Goal: Use online tool/utility: Utilize a website feature to perform a specific function

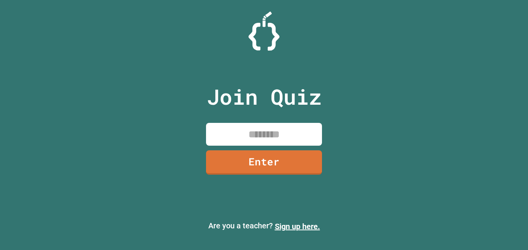
click at [268, 125] on input at bounding box center [264, 134] width 116 height 23
click at [268, 133] on input at bounding box center [264, 134] width 116 height 23
type input "********"
click at [255, 157] on link "Enter" at bounding box center [264, 162] width 116 height 24
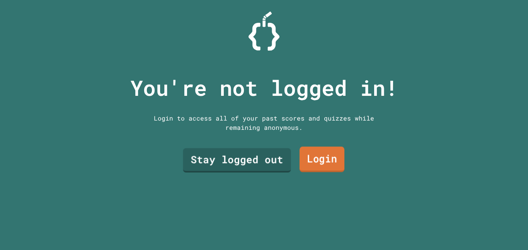
click at [312, 166] on link "Login" at bounding box center [322, 160] width 45 height 26
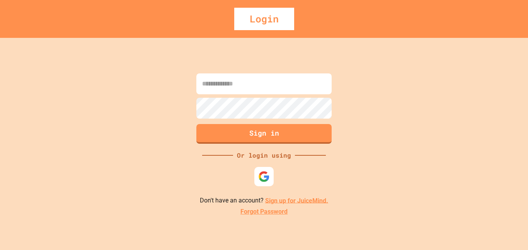
click at [255, 83] on input at bounding box center [264, 84] width 135 height 21
click at [267, 174] on img at bounding box center [264, 176] width 13 height 13
click at [251, 82] on input at bounding box center [264, 84] width 135 height 21
type input "**********"
click at [283, 136] on button "Sign in" at bounding box center [264, 133] width 138 height 20
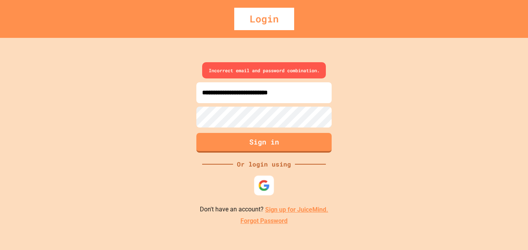
click at [262, 188] on img at bounding box center [264, 186] width 12 height 12
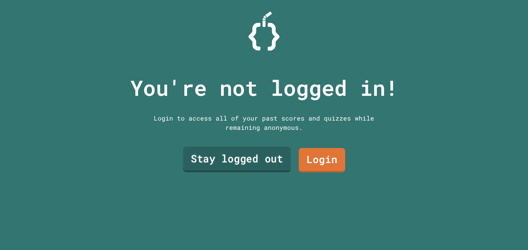
click at [248, 161] on link "Stay logged out" at bounding box center [237, 160] width 108 height 26
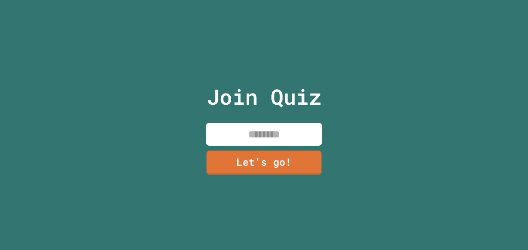
click at [236, 136] on input at bounding box center [264, 134] width 116 height 23
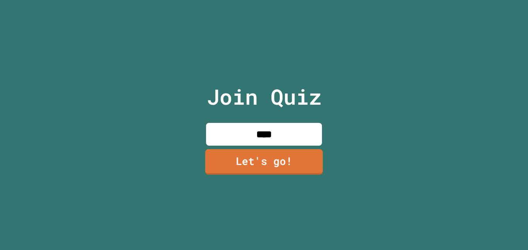
type input "****"
click at [280, 164] on link "Let's go!" at bounding box center [264, 162] width 118 height 26
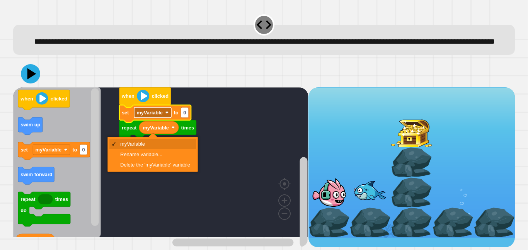
click at [163, 116] on text "myVariable" at bounding box center [150, 113] width 26 height 6
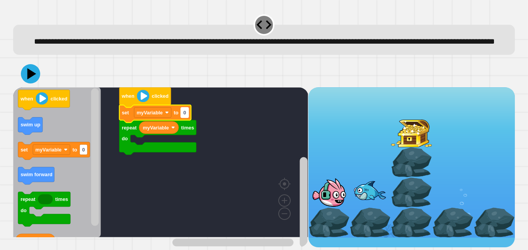
click at [183, 118] on rect "Blockly Workspace" at bounding box center [185, 113] width 8 height 10
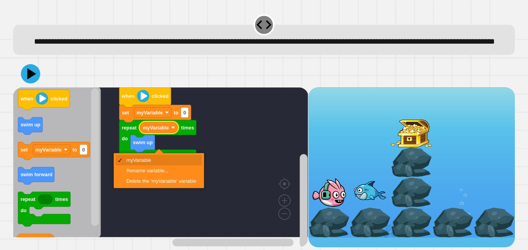
click at [168, 131] on text "myVariable" at bounding box center [156, 128] width 26 height 6
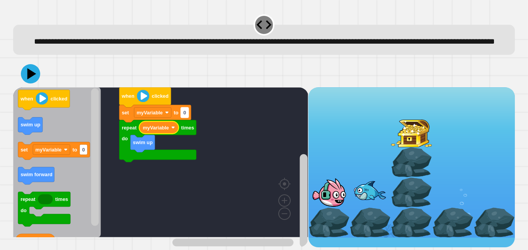
click at [184, 116] on text "0" at bounding box center [184, 113] width 3 height 6
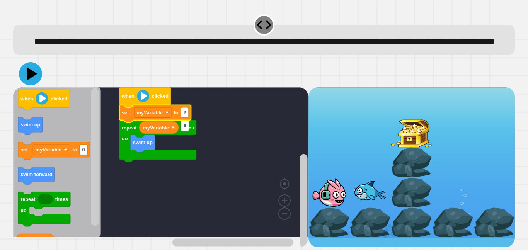
type input "*"
click at [24, 79] on icon at bounding box center [30, 73] width 23 height 23
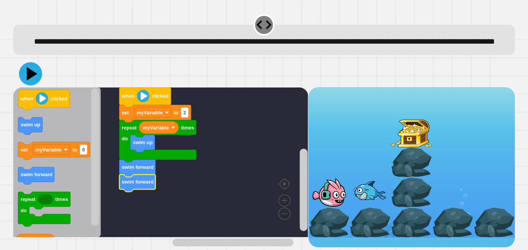
click at [30, 81] on icon at bounding box center [32, 74] width 11 height 14
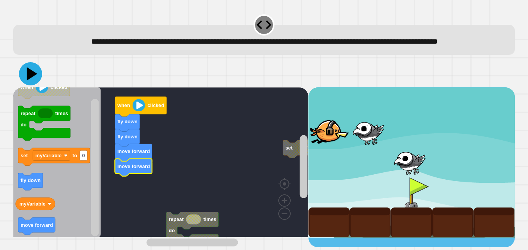
click at [30, 81] on icon at bounding box center [32, 74] width 11 height 14
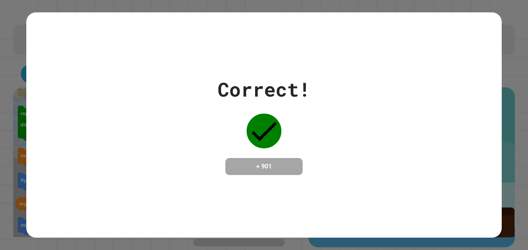
scroll to position [2, 0]
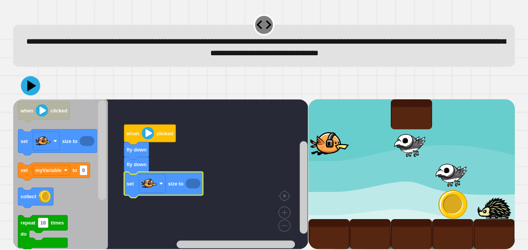
click at [192, 178] on icon "Blockly Workspace" at bounding box center [163, 185] width 79 height 26
click at [242, 204] on rect "Blockly Workspace" at bounding box center [160, 174] width 295 height 150
click at [192, 186] on icon "Blockly Workspace" at bounding box center [193, 184] width 15 height 10
click at [186, 183] on icon "Blockly Workspace" at bounding box center [193, 184] width 15 height 10
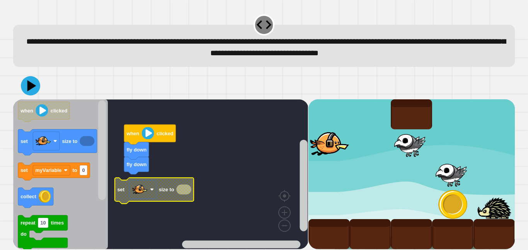
click at [148, 186] on rect "Blockly Workspace" at bounding box center [143, 189] width 27 height 19
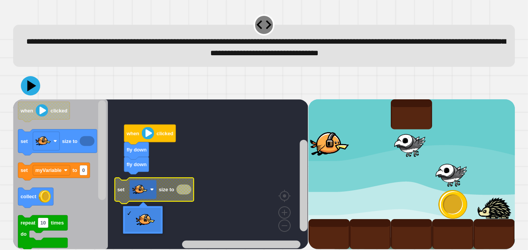
click at [182, 186] on icon "Blockly Workspace" at bounding box center [183, 190] width 15 height 10
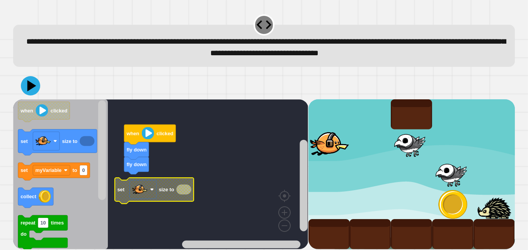
click at [182, 186] on icon "Blockly Workspace" at bounding box center [183, 190] width 15 height 10
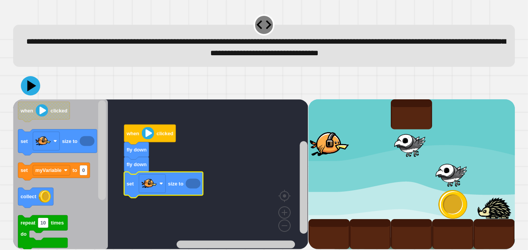
click at [190, 185] on icon "Blockly Workspace" at bounding box center [193, 184] width 15 height 10
click at [191, 186] on icon "Blockly Workspace" at bounding box center [193, 184] width 15 height 10
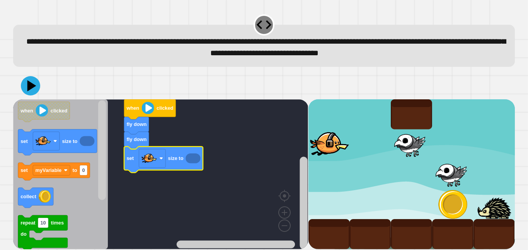
click at [195, 161] on icon "Blockly Workspace" at bounding box center [193, 159] width 15 height 10
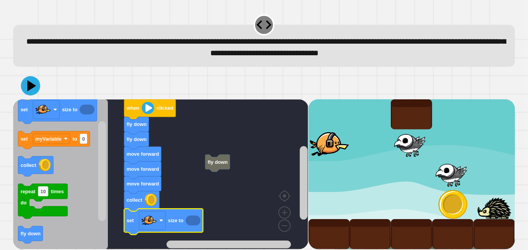
click at [193, 224] on icon "Blockly Workspace" at bounding box center [193, 221] width 15 height 10
click at [190, 215] on icon "Blockly Workspace" at bounding box center [163, 222] width 79 height 26
click at [191, 219] on icon "Blockly Workspace" at bounding box center [193, 221] width 15 height 10
click at [161, 221] on image "Blockly Workspace" at bounding box center [161, 221] width 4 height 4
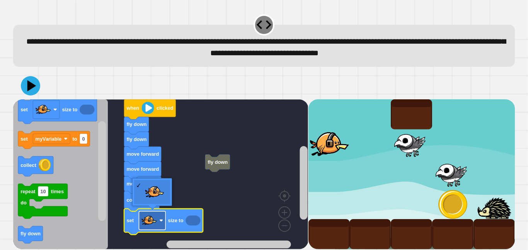
click at [161, 221] on image "Blockly Workspace" at bounding box center [161, 221] width 4 height 4
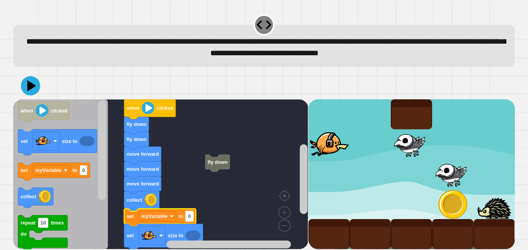
click at [192, 215] on rect "Blockly Workspace" at bounding box center [190, 216] width 8 height 10
type input "***"
click at [30, 86] on icon at bounding box center [32, 86] width 10 height 13
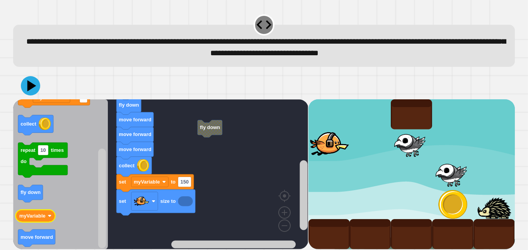
click at [48, 218] on image "Blockly Workspace" at bounding box center [50, 216] width 4 height 4
click at [48, 217] on image "Blockly Workspace" at bounding box center [50, 216] width 4 height 4
click at [185, 200] on icon "Blockly Workspace" at bounding box center [185, 202] width 15 height 10
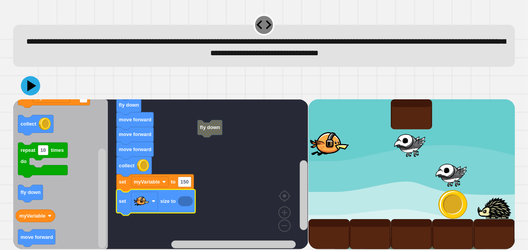
click at [116, 202] on icon "Blockly Workspace" at bounding box center [155, 203] width 79 height 26
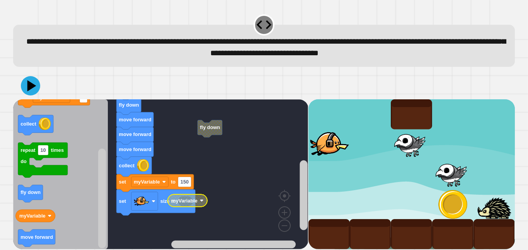
click at [185, 202] on text "myVariable" at bounding box center [184, 201] width 26 height 6
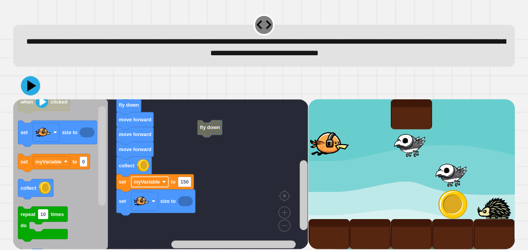
click at [162, 183] on rect "Blockly Workspace" at bounding box center [150, 182] width 37 height 10
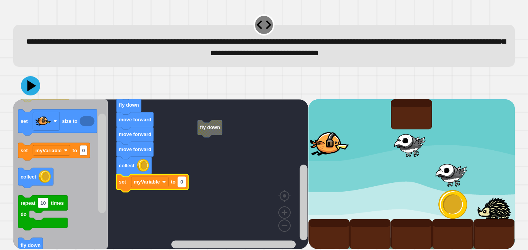
click at [182, 185] on text "0" at bounding box center [182, 182] width 3 height 6
type input "*"
type input "***"
click at [29, 83] on icon at bounding box center [32, 86] width 11 height 14
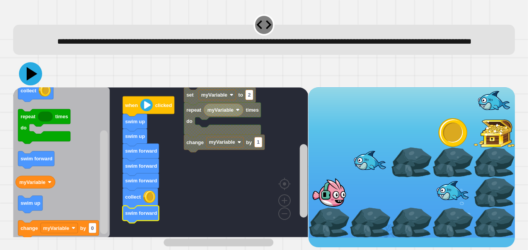
click at [33, 81] on icon at bounding box center [32, 74] width 11 height 14
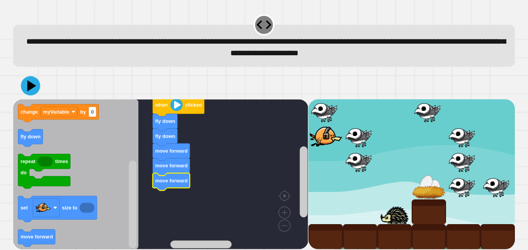
click at [104, 181] on icon "Blockly Workspace" at bounding box center [75, 174] width 125 height 150
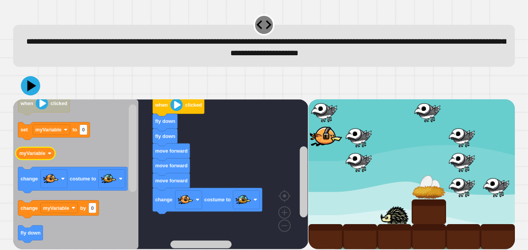
click at [38, 156] on text "myVariable" at bounding box center [32, 154] width 26 height 6
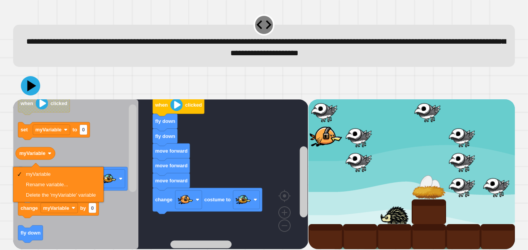
click at [79, 144] on icon "Blockly Workspace" at bounding box center [75, 174] width 125 height 150
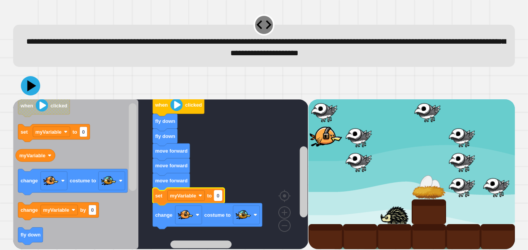
click at [218, 198] on text "0" at bounding box center [218, 196] width 3 height 6
type input "**"
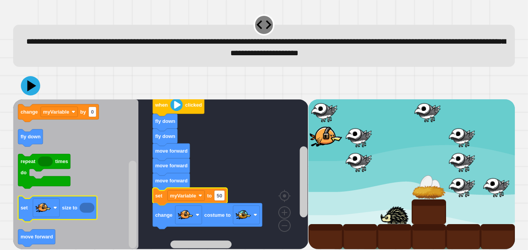
click at [81, 209] on icon "Blockly Workspace" at bounding box center [87, 208] width 15 height 10
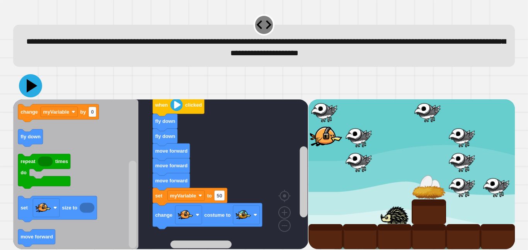
click at [27, 88] on icon at bounding box center [30, 85] width 23 height 23
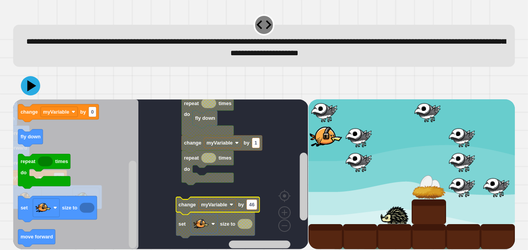
click at [224, 189] on rect "Blockly Workspace" at bounding box center [160, 174] width 295 height 150
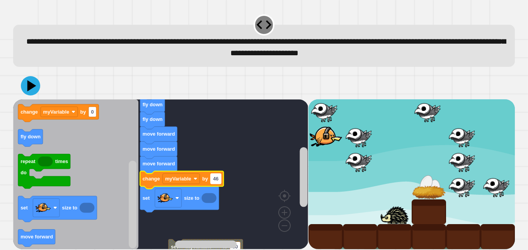
click at [214, 179] on text "46" at bounding box center [215, 179] width 5 height 6
type input "**"
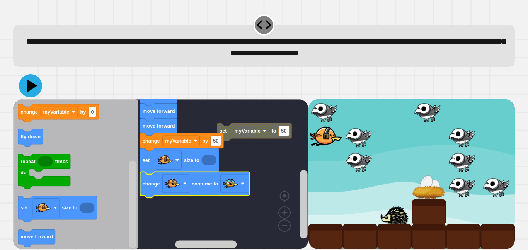
click at [36, 82] on icon at bounding box center [30, 85] width 23 height 23
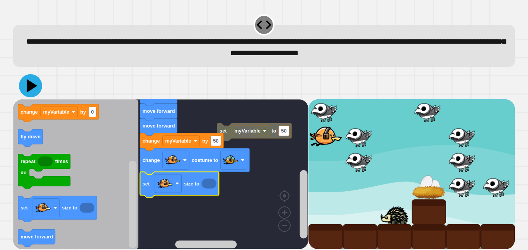
click at [30, 82] on icon at bounding box center [30, 85] width 23 height 23
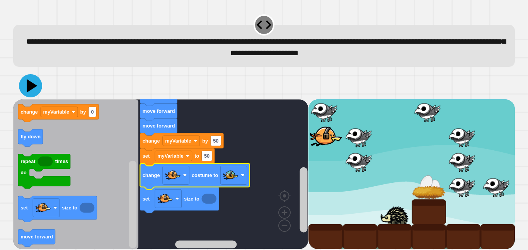
click at [30, 86] on icon at bounding box center [32, 86] width 11 height 14
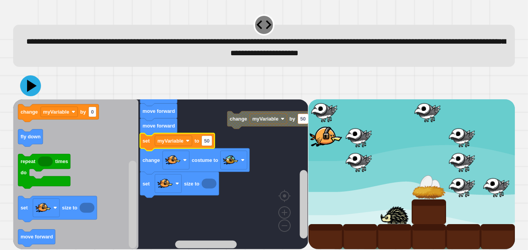
click at [33, 84] on icon at bounding box center [30, 85] width 21 height 21
click at [209, 139] on text "50" at bounding box center [206, 141] width 5 height 6
type input "*"
type input "**"
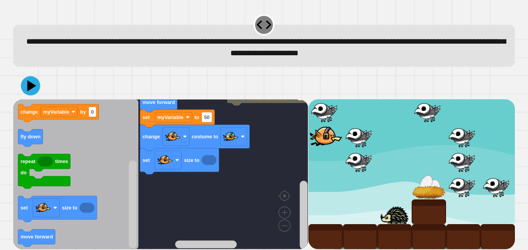
click at [119, 67] on div "**********" at bounding box center [263, 130] width 507 height 240
click at [24, 81] on icon at bounding box center [30, 85] width 19 height 19
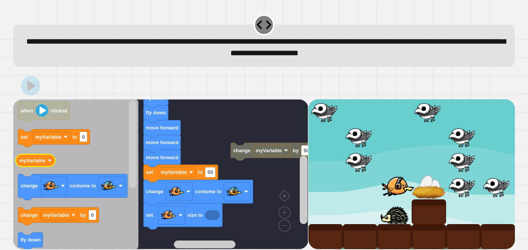
click at [42, 159] on text "myVariable" at bounding box center [32, 161] width 26 height 6
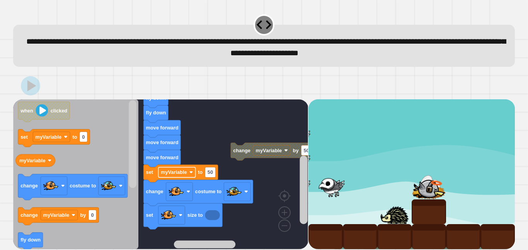
click at [183, 175] on text "myVariable" at bounding box center [174, 172] width 26 height 6
